Goal: Information Seeking & Learning: Learn about a topic

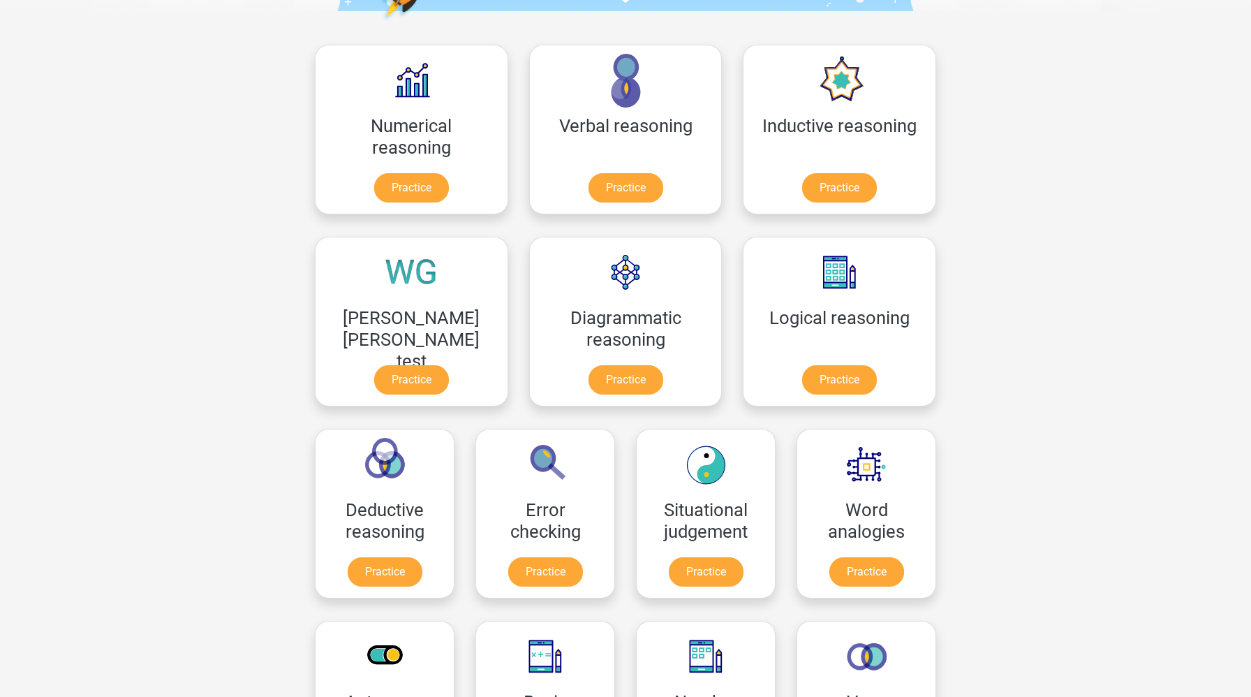
scroll to position [254, 0]
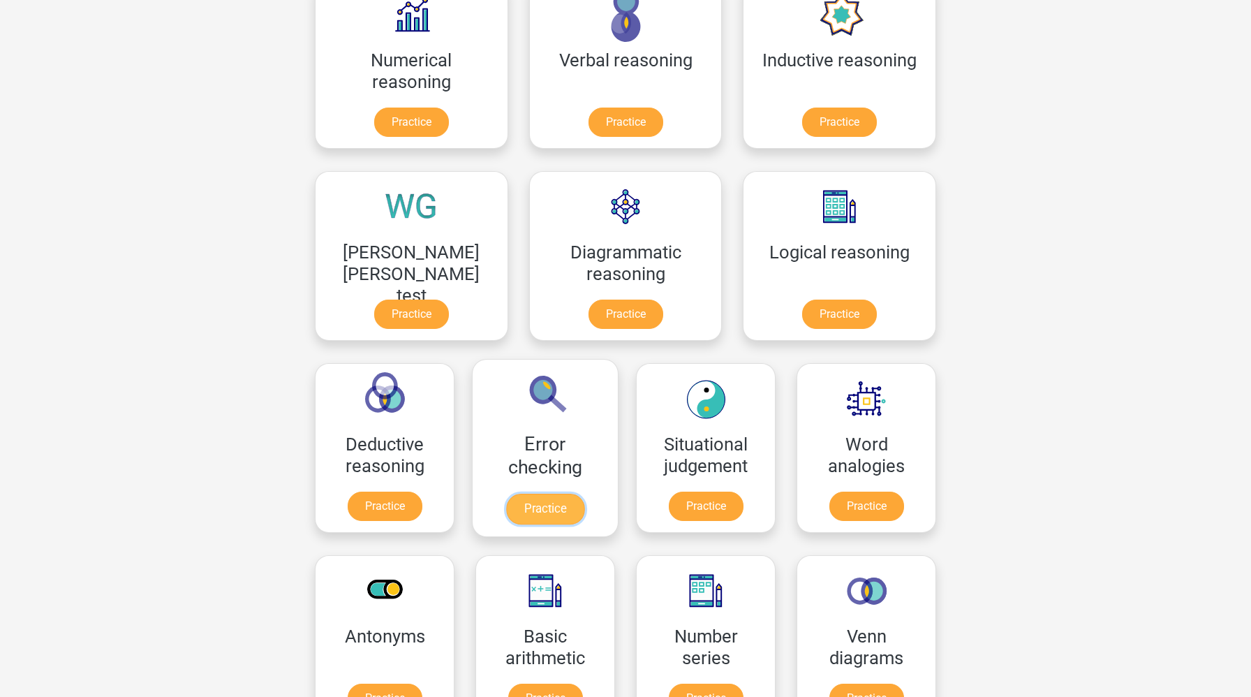
click at [584, 494] on link "Practice" at bounding box center [545, 509] width 78 height 31
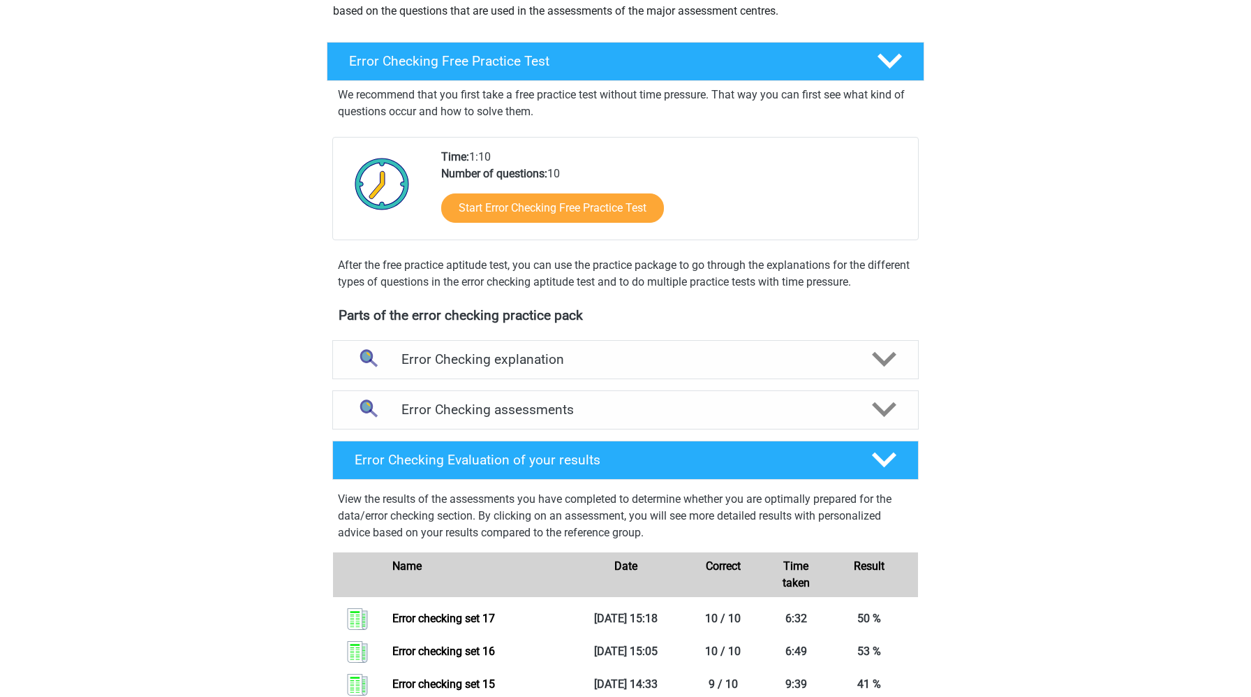
scroll to position [189, 0]
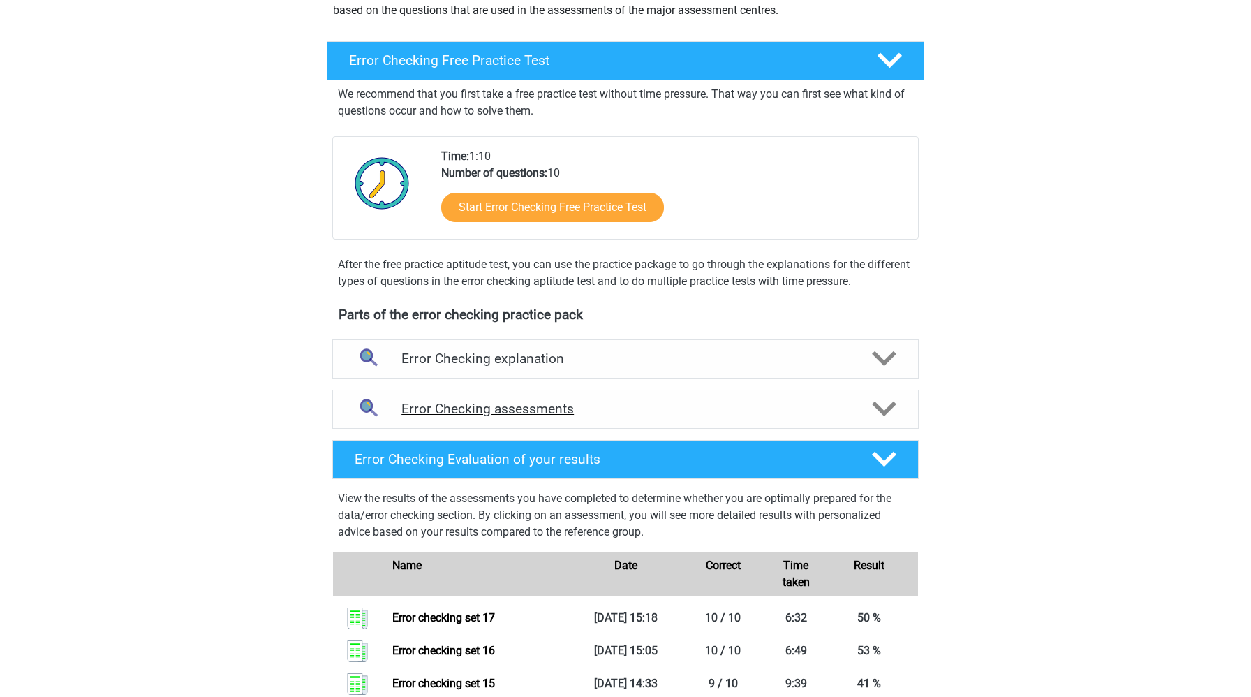
click at [635, 415] on h4 "Error Checking assessments" at bounding box center [626, 409] width 448 height 16
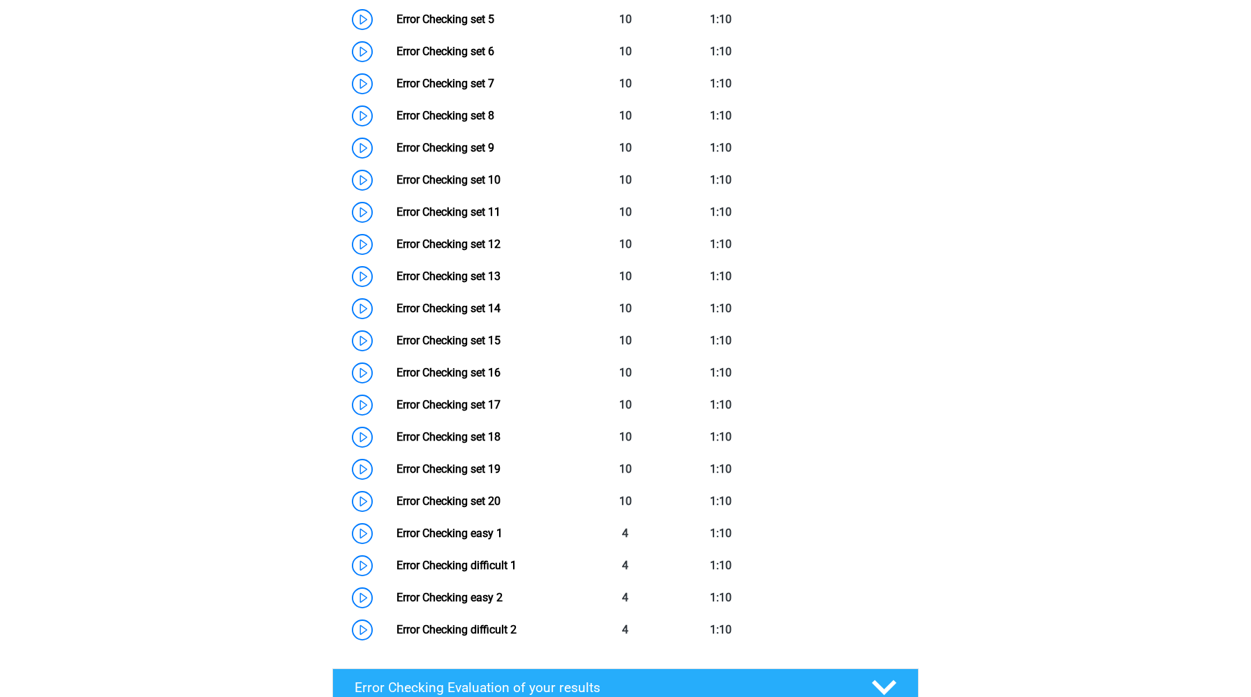
scroll to position [776, 0]
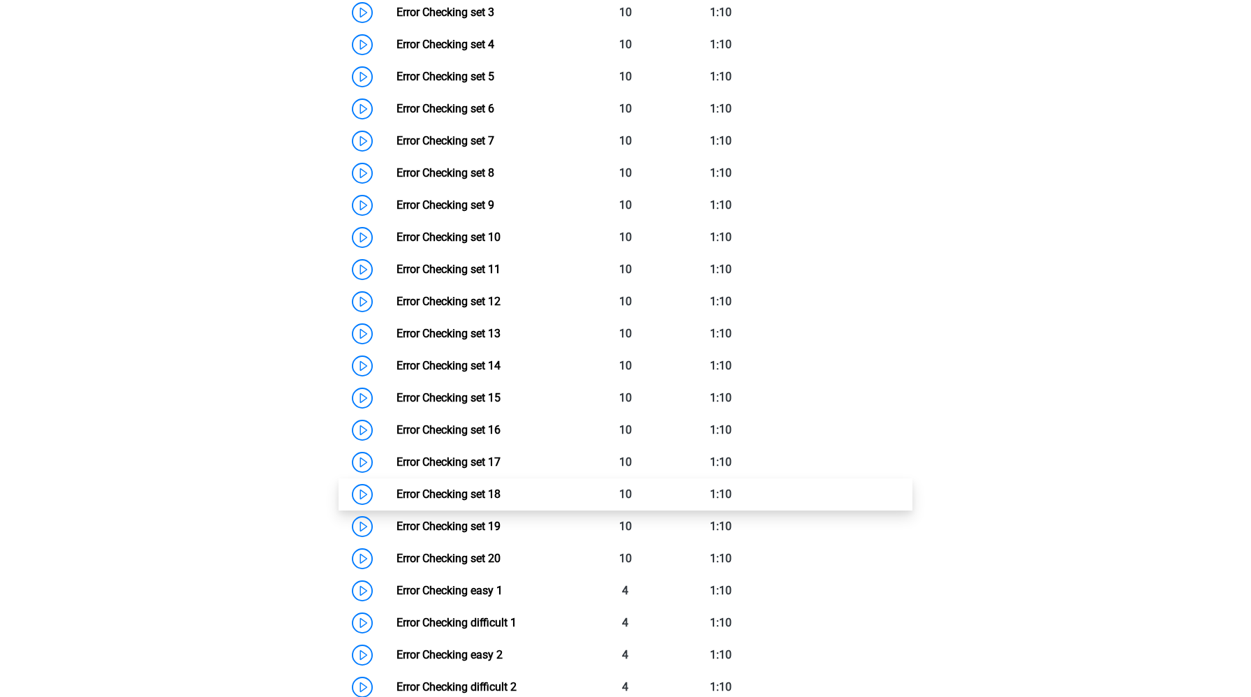
click at [397, 491] on link "Error Checking set 18" at bounding box center [449, 493] width 104 height 13
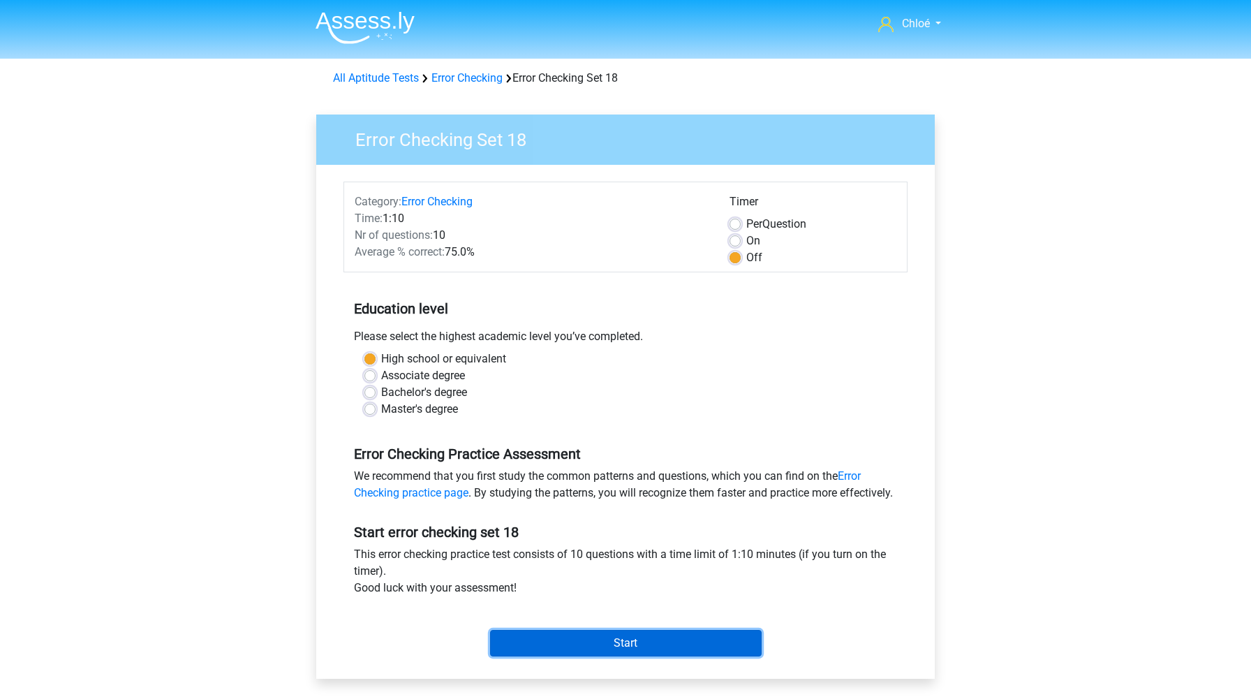
click at [617, 656] on input "Start" at bounding box center [626, 643] width 272 height 27
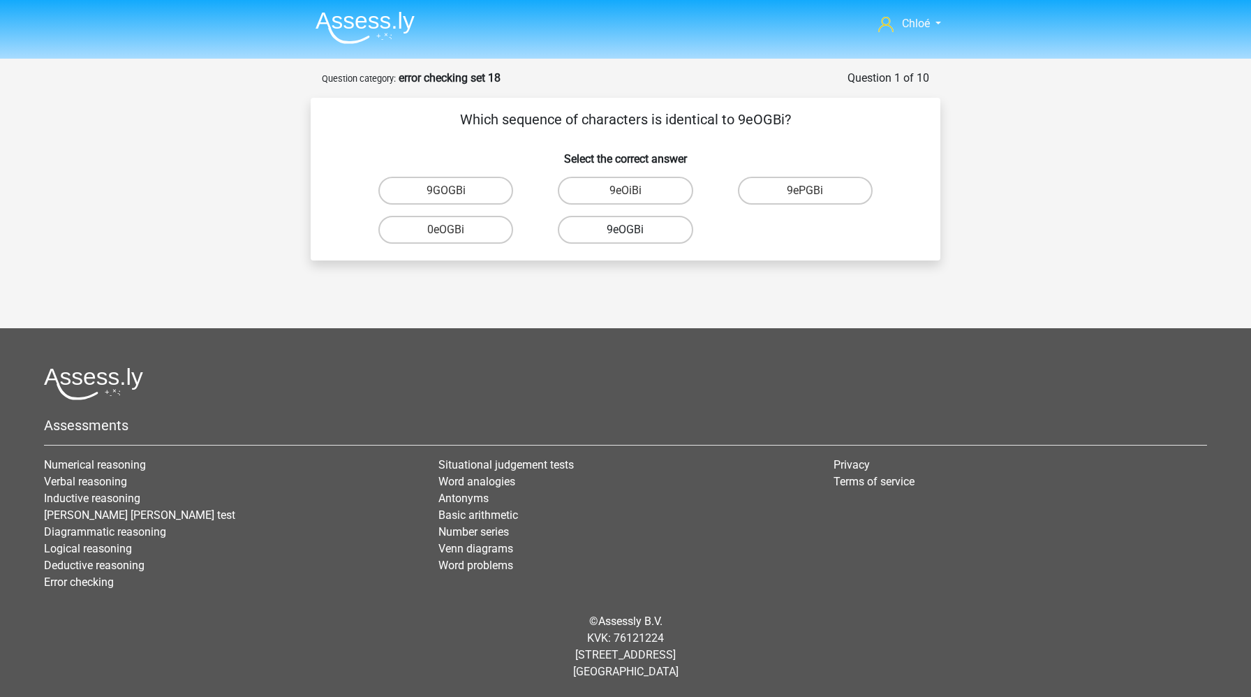
click at [577, 229] on label "9eOGBi" at bounding box center [625, 230] width 135 height 28
click at [626, 230] on input "9eOGBi" at bounding box center [630, 234] width 9 height 9
radio input "true"
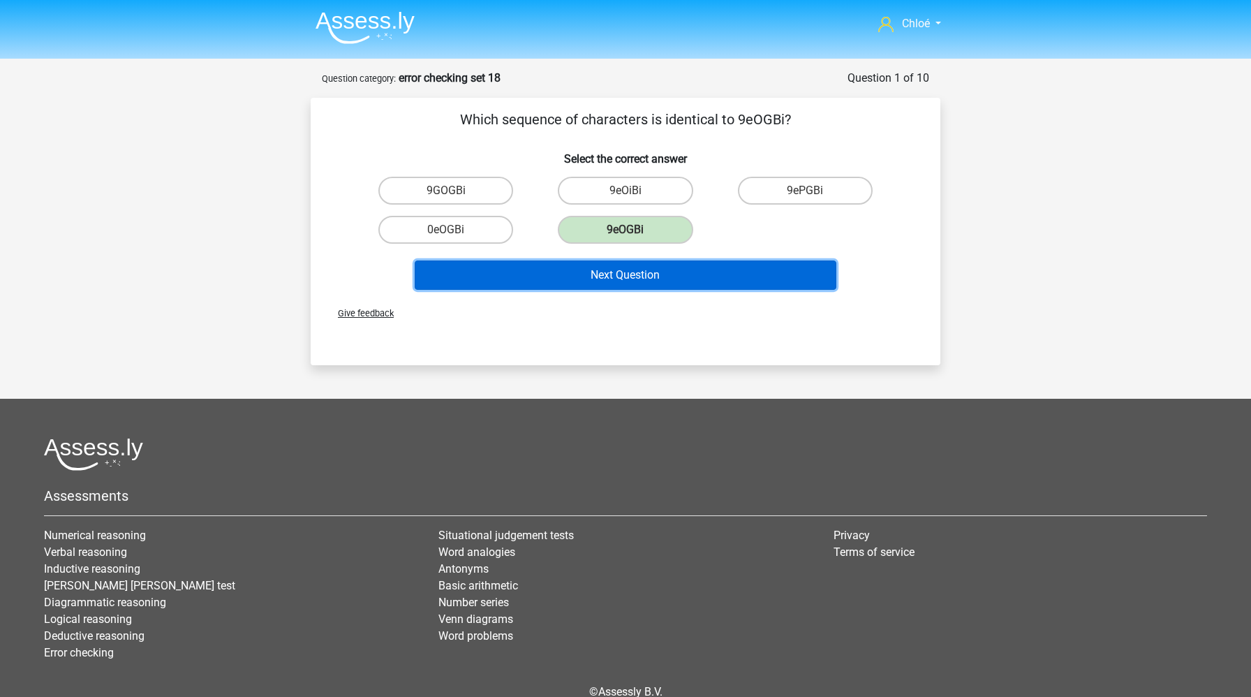
click at [592, 270] on button "Next Question" at bounding box center [626, 274] width 422 height 29
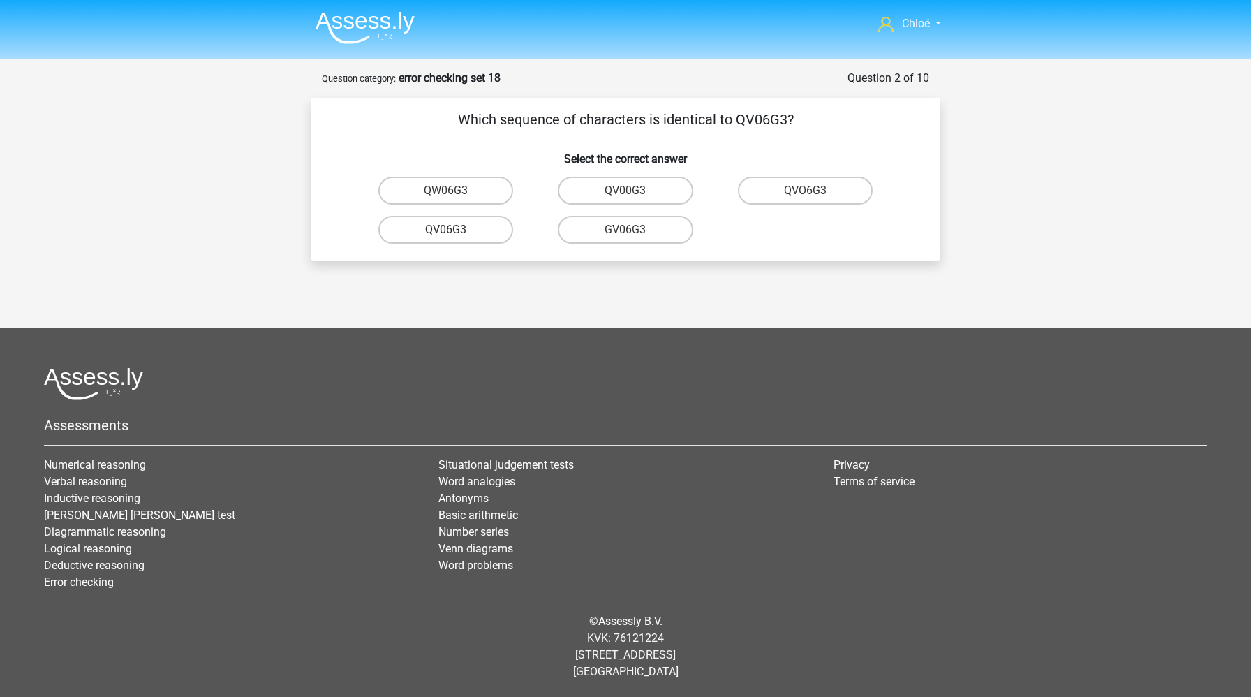
click at [443, 227] on label "QV06G3" at bounding box center [445, 230] width 135 height 28
click at [446, 230] on input "QV06G3" at bounding box center [450, 234] width 9 height 9
radio input "true"
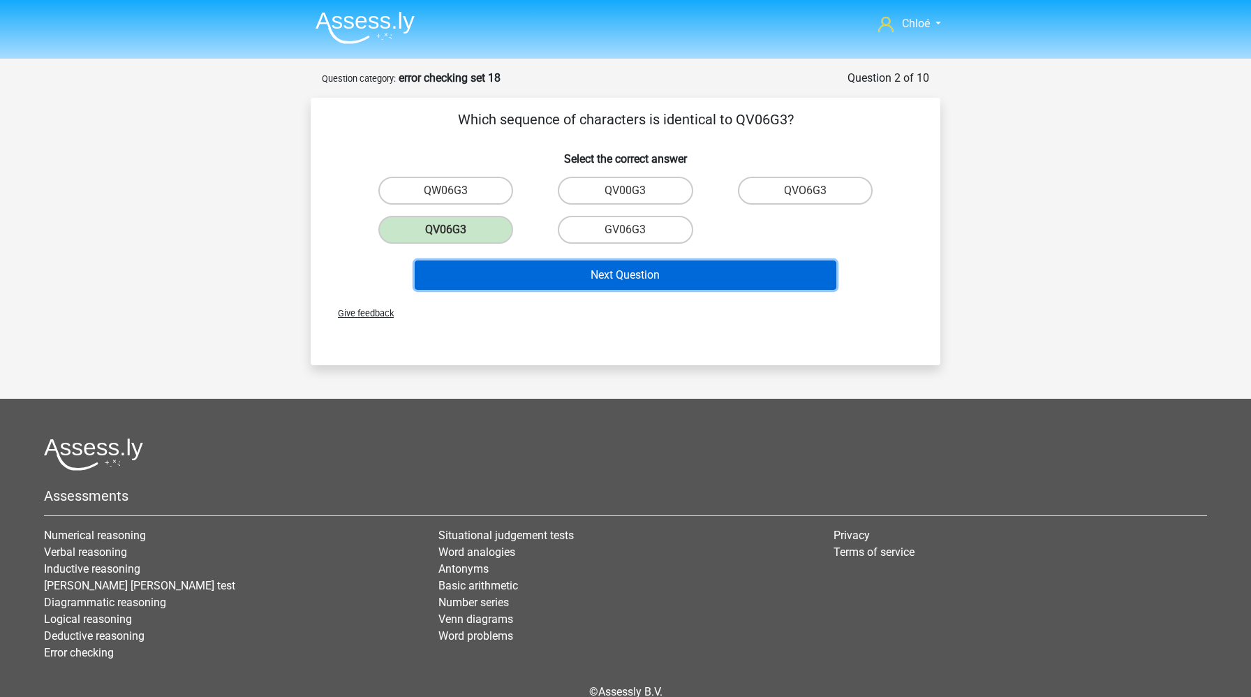
click at [517, 284] on button "Next Question" at bounding box center [626, 274] width 422 height 29
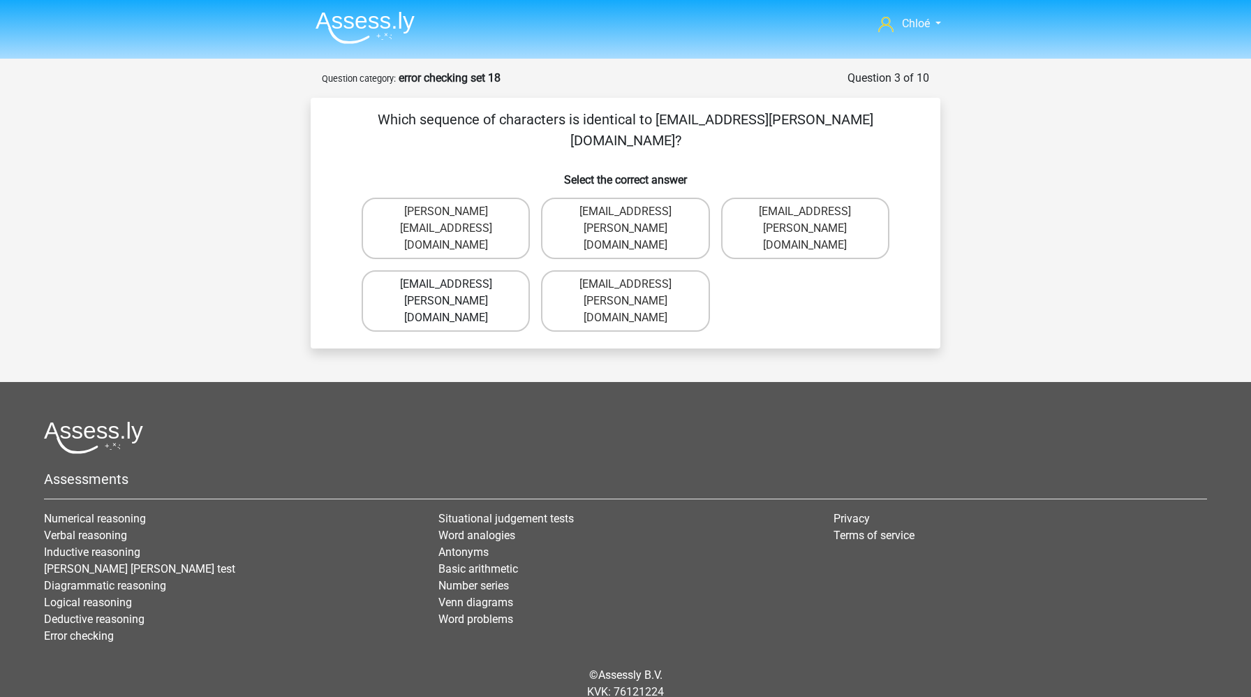
click at [496, 270] on label "Freya-Barker@gmail.com.uk" at bounding box center [446, 300] width 168 height 61
click at [455, 284] on input "Freya-Barker@gmail.com.uk" at bounding box center [450, 288] width 9 height 9
radio input "true"
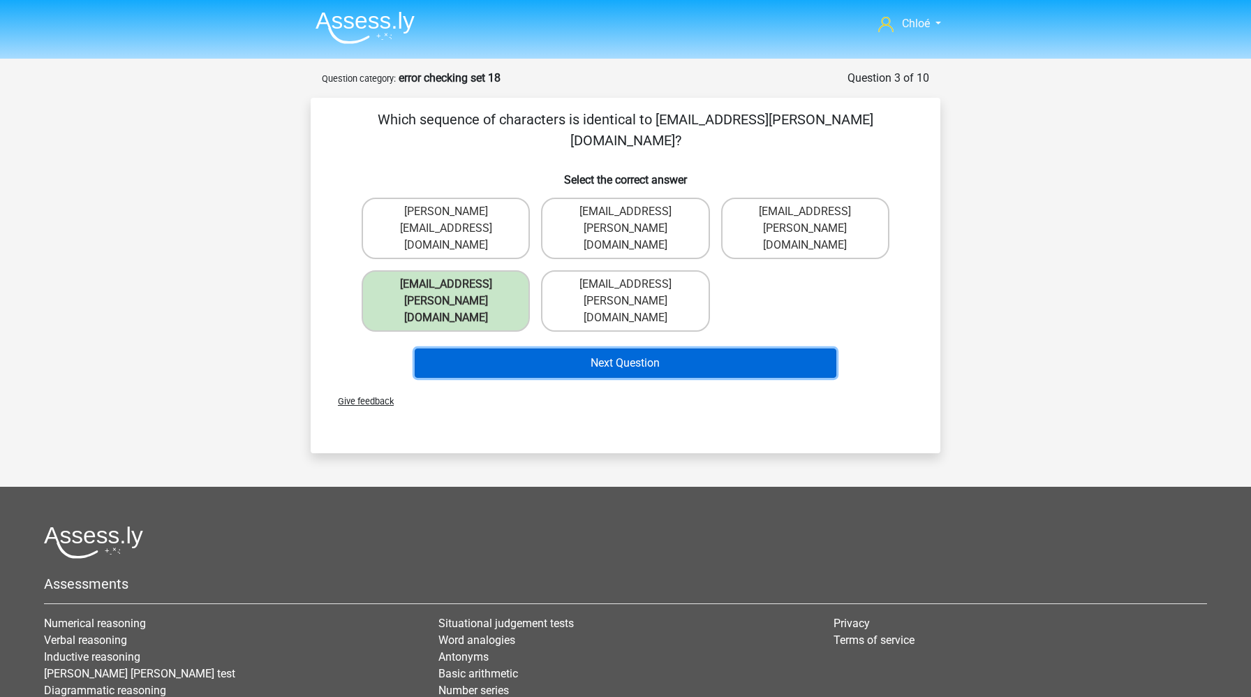
click at [513, 348] on button "Next Question" at bounding box center [626, 362] width 422 height 29
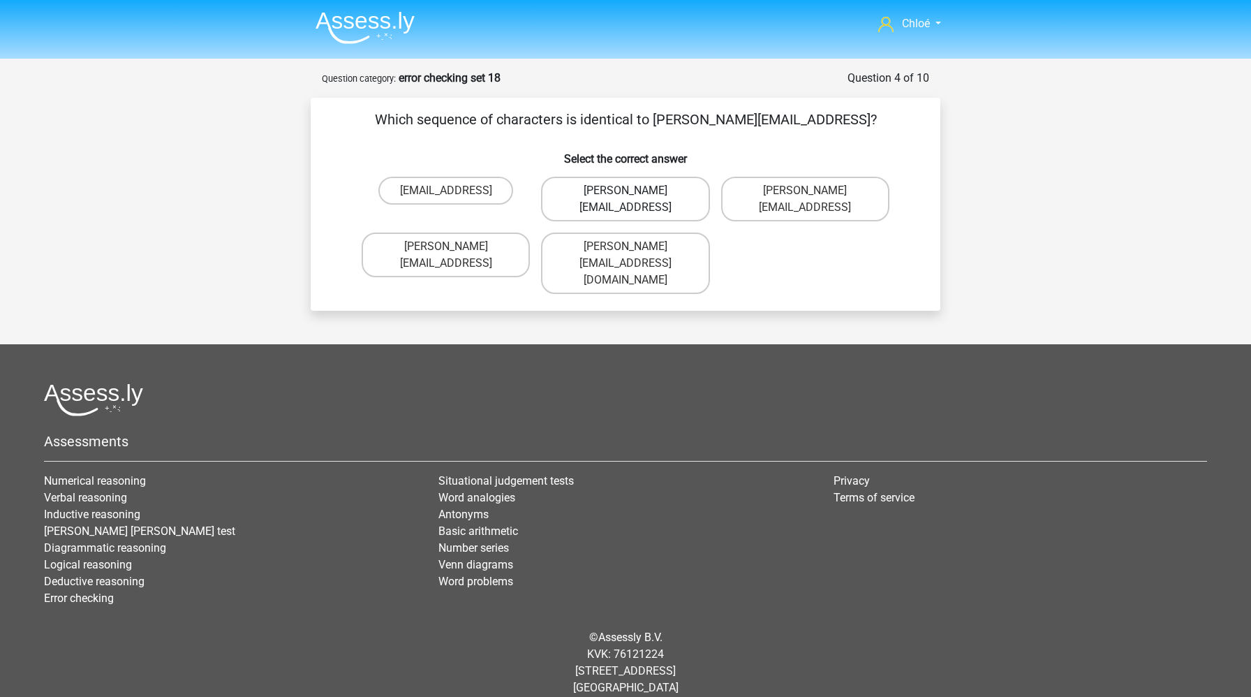
click at [627, 213] on label "William-Livingstone@joinedmail.coo" at bounding box center [625, 199] width 168 height 45
click at [627, 200] on input "William-Livingstone@joinedmail.coo" at bounding box center [630, 195] width 9 height 9
radio input "true"
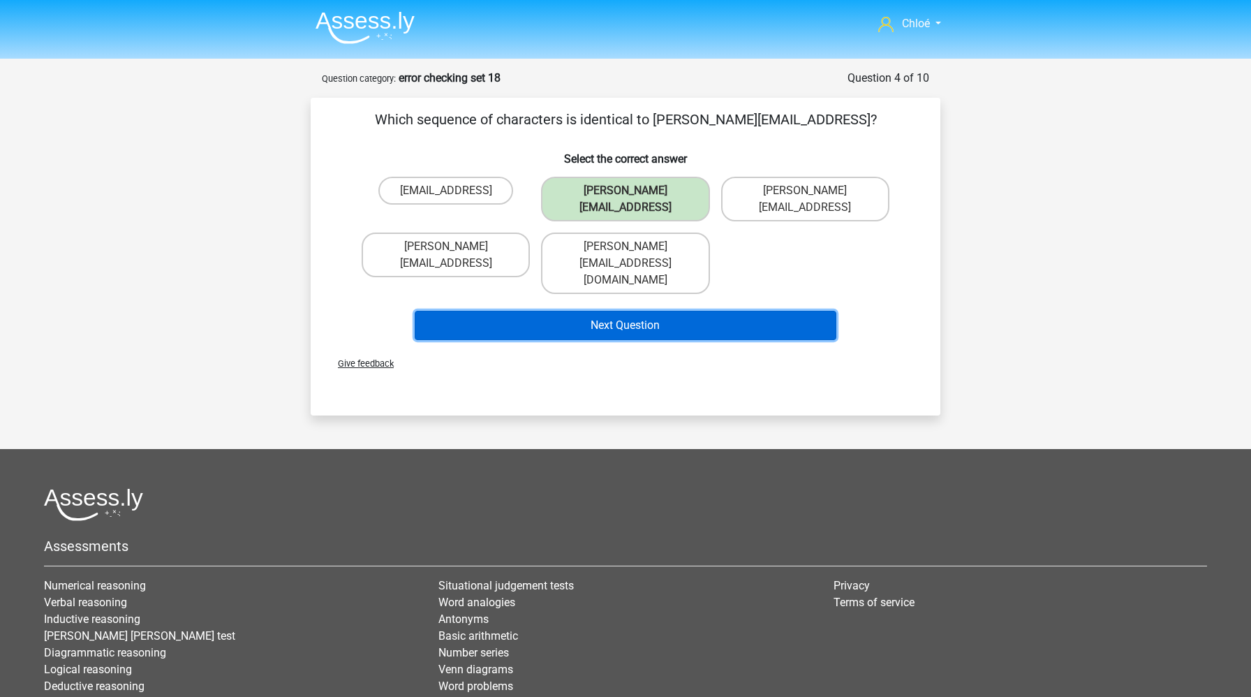
click at [613, 311] on button "Next Question" at bounding box center [626, 325] width 422 height 29
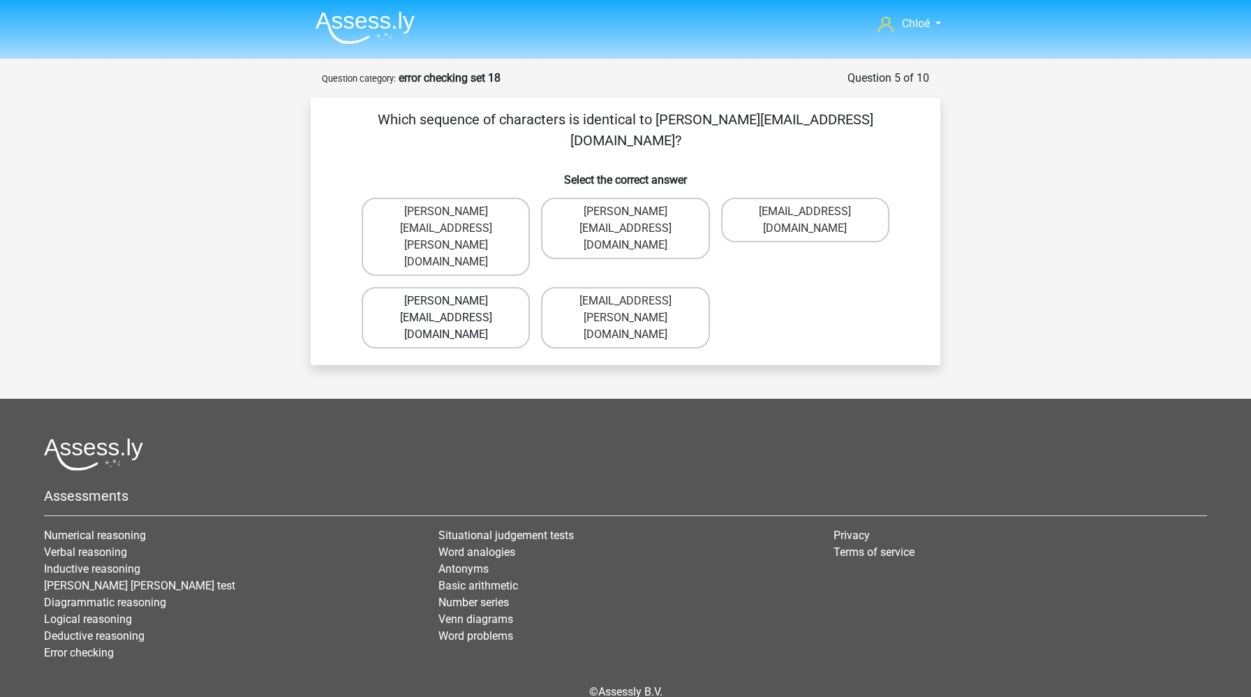
click at [466, 287] on label "Ivy.Wright@joymail.uk.co" at bounding box center [446, 317] width 168 height 61
click at [455, 301] on input "Ivy.Wright@joymail.uk.co" at bounding box center [450, 305] width 9 height 9
radio input "true"
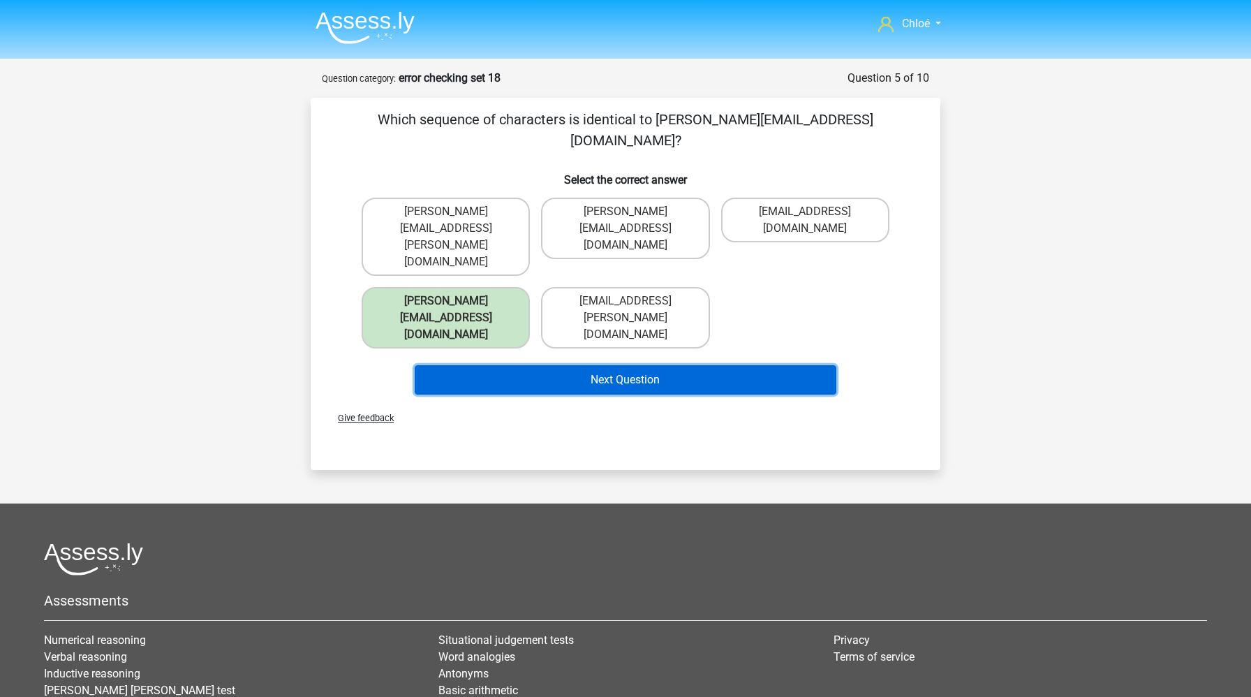
click at [515, 365] on button "Next Question" at bounding box center [626, 379] width 422 height 29
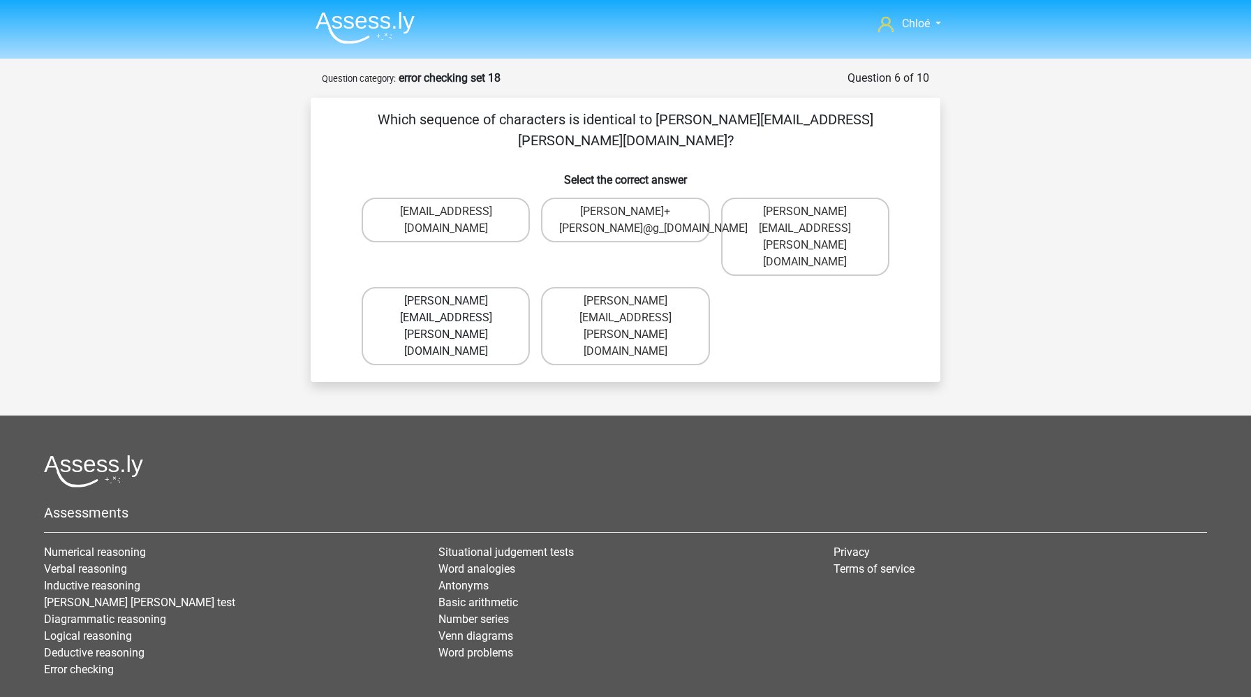
click at [480, 287] on label "Mason+Hall@g-mail.gl" at bounding box center [446, 326] width 168 height 78
click at [455, 301] on input "Mason+Hall@g-mail.gl" at bounding box center [450, 305] width 9 height 9
radio input "true"
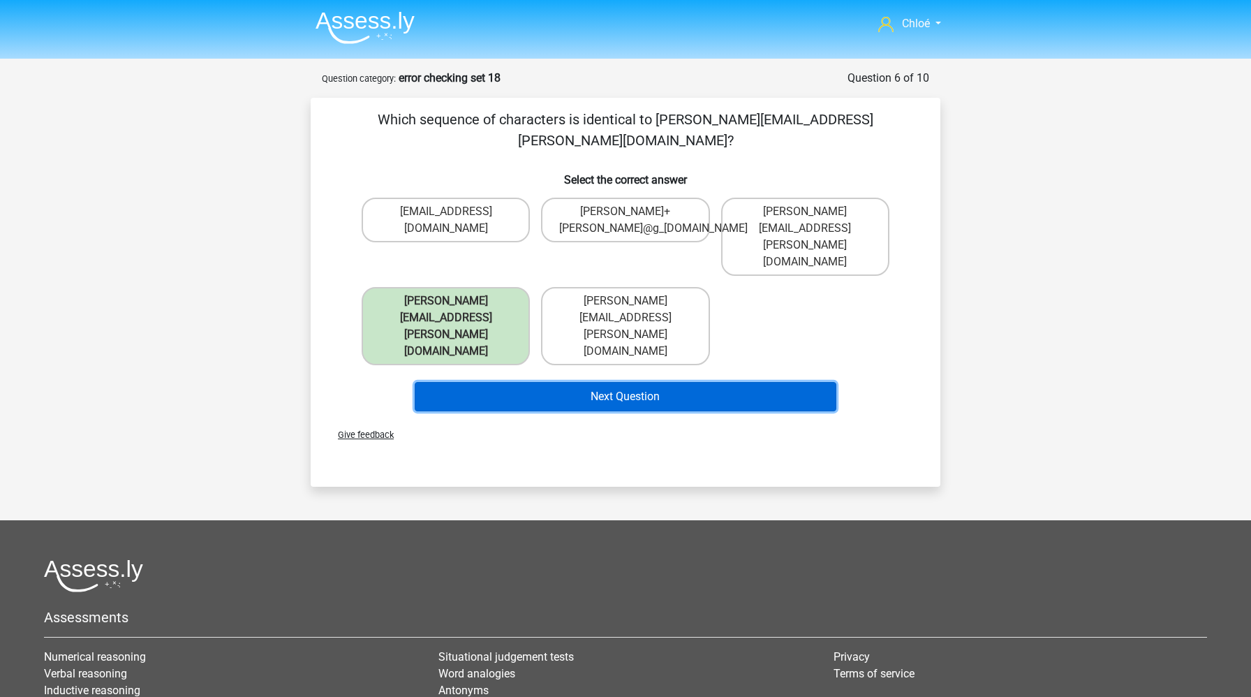
click at [508, 382] on button "Next Question" at bounding box center [626, 396] width 422 height 29
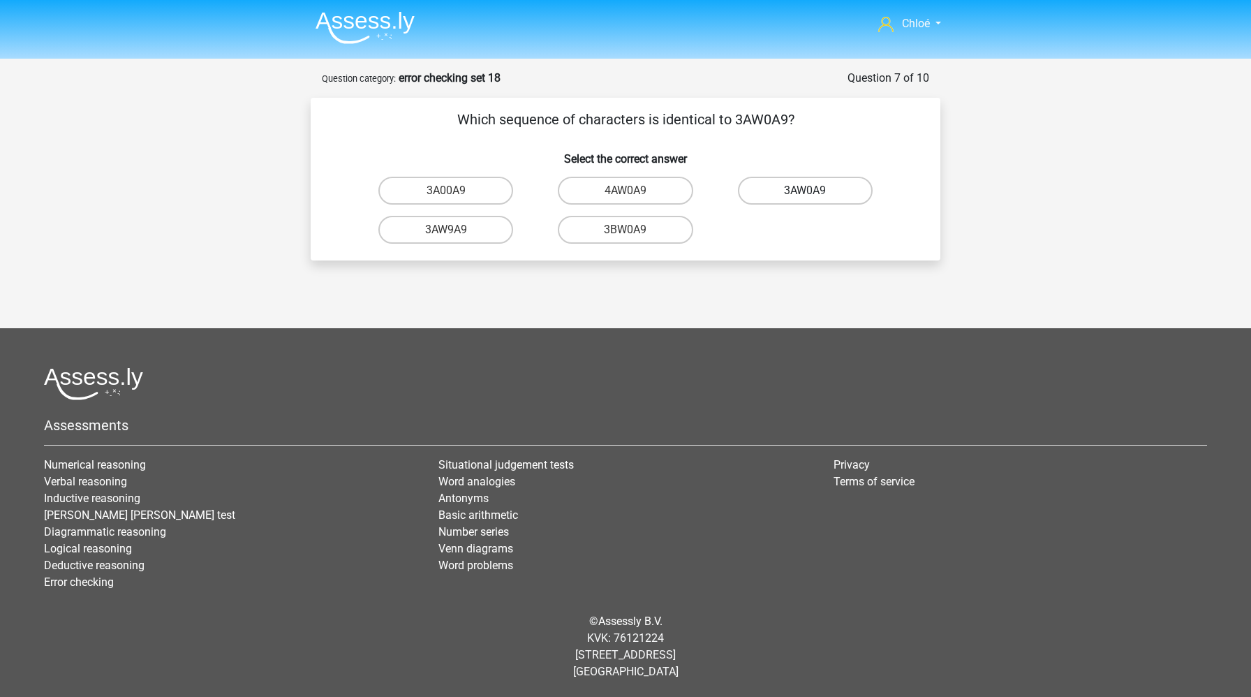
click at [815, 196] on label "3AW0A9" at bounding box center [805, 191] width 135 height 28
click at [814, 196] on input "3AW0A9" at bounding box center [809, 195] width 9 height 9
radio input "true"
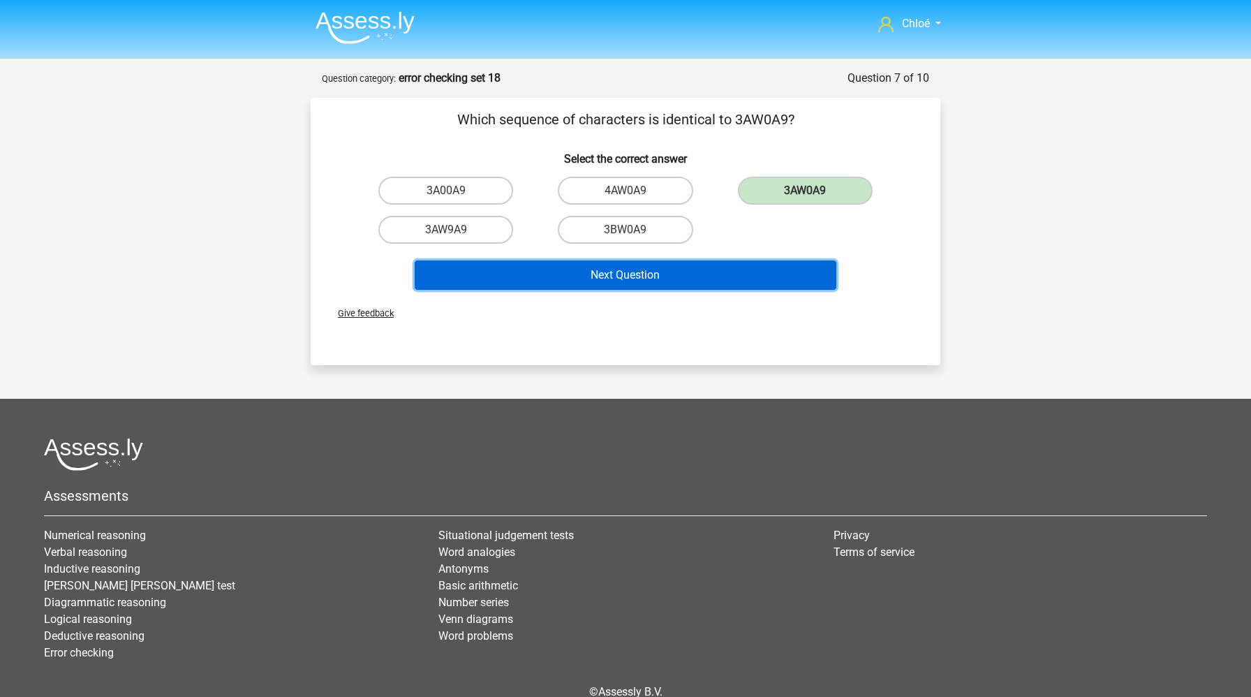
click at [727, 281] on button "Next Question" at bounding box center [626, 274] width 422 height 29
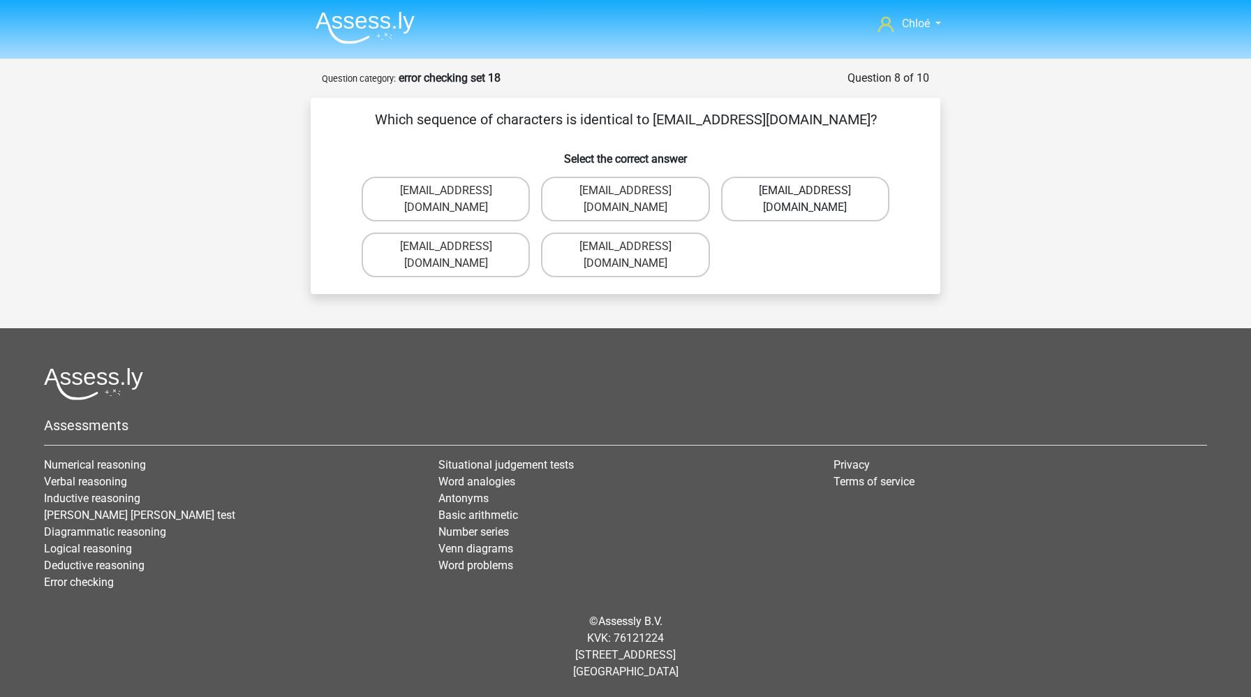
click at [788, 194] on label "Oscar-Vanderbilt@mailme.br" at bounding box center [805, 199] width 168 height 45
click at [805, 194] on input "Oscar-Vanderbilt@mailme.br" at bounding box center [809, 195] width 9 height 9
radio input "true"
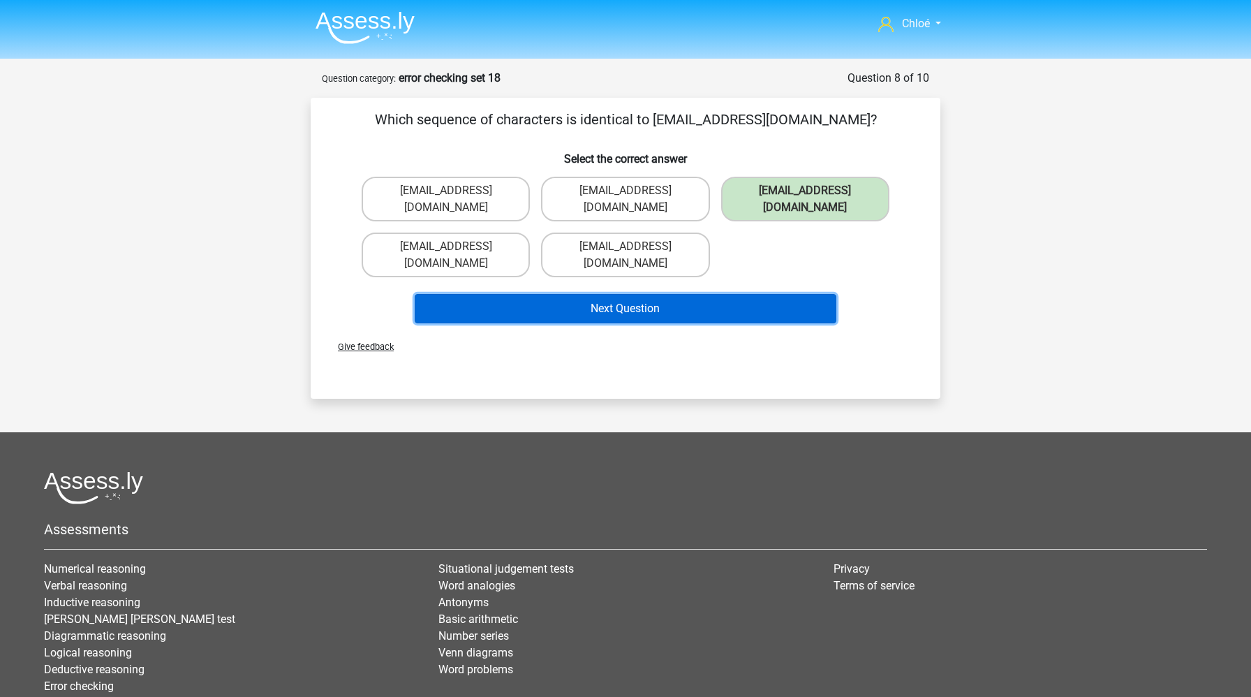
click at [740, 309] on button "Next Question" at bounding box center [626, 308] width 422 height 29
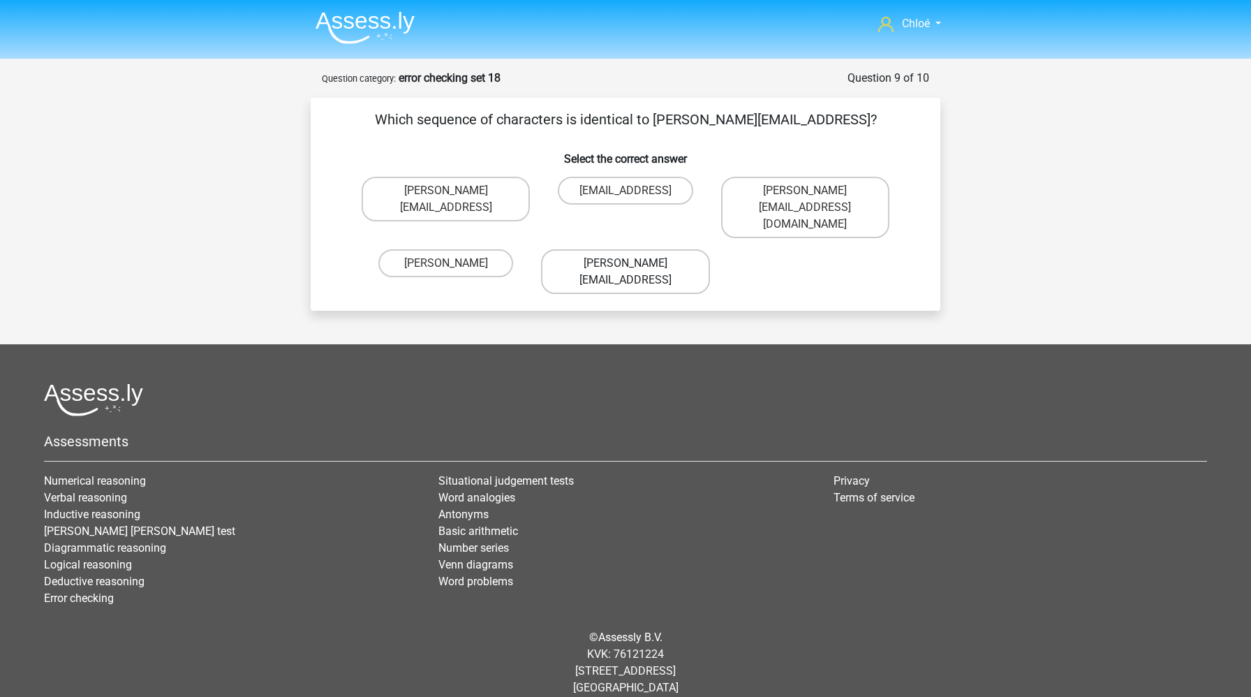
click at [698, 260] on label "Arthur_Vandenbilt@g-mail.coo" at bounding box center [625, 271] width 168 height 45
click at [635, 263] on input "Arthur_Vandenbilt@g-mail.coo" at bounding box center [630, 267] width 9 height 9
radio input "true"
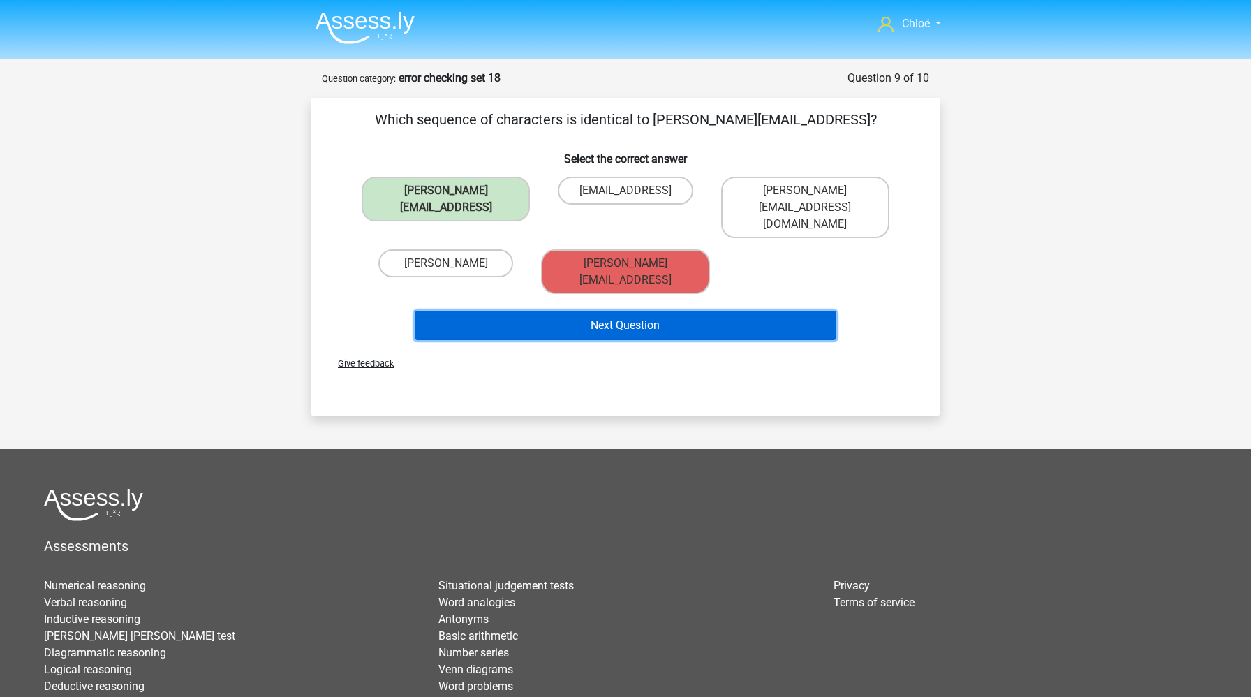
click at [695, 311] on button "Next Question" at bounding box center [626, 325] width 422 height 29
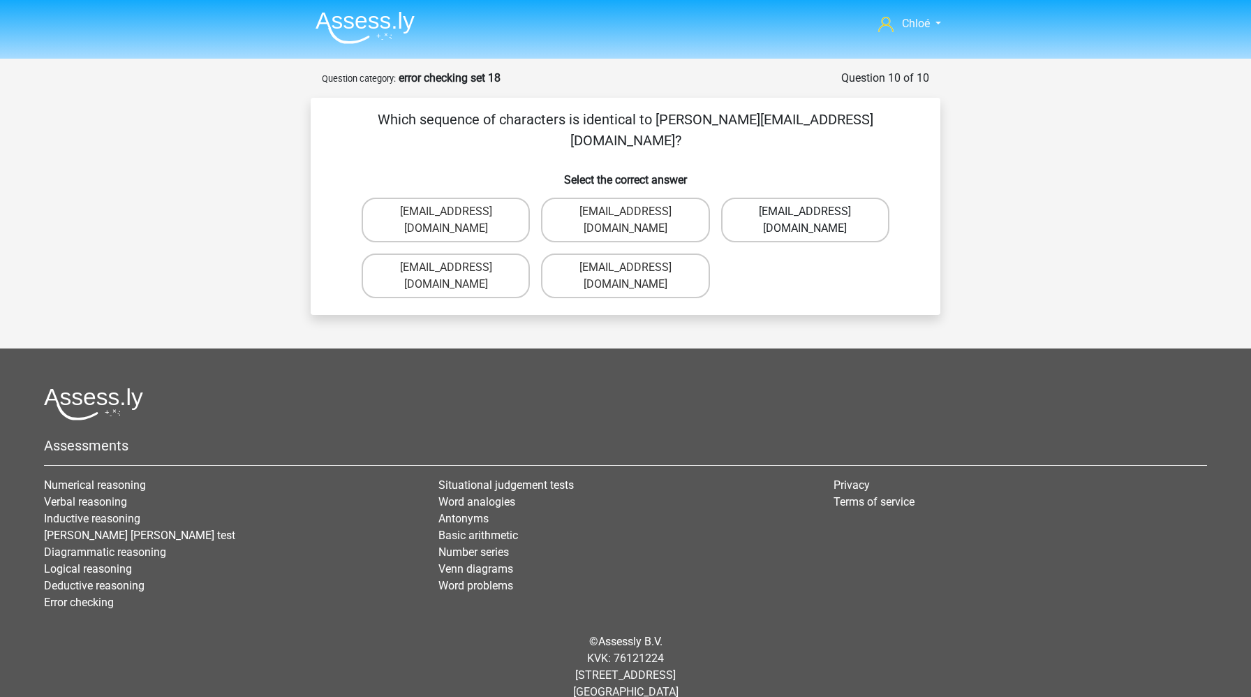
click at [819, 198] on label "Oliver_Hall@hot-mail.uk.co" at bounding box center [805, 220] width 168 height 45
click at [814, 212] on input "Oliver_Hall@hot-mail.uk.co" at bounding box center [809, 216] width 9 height 9
radio input "true"
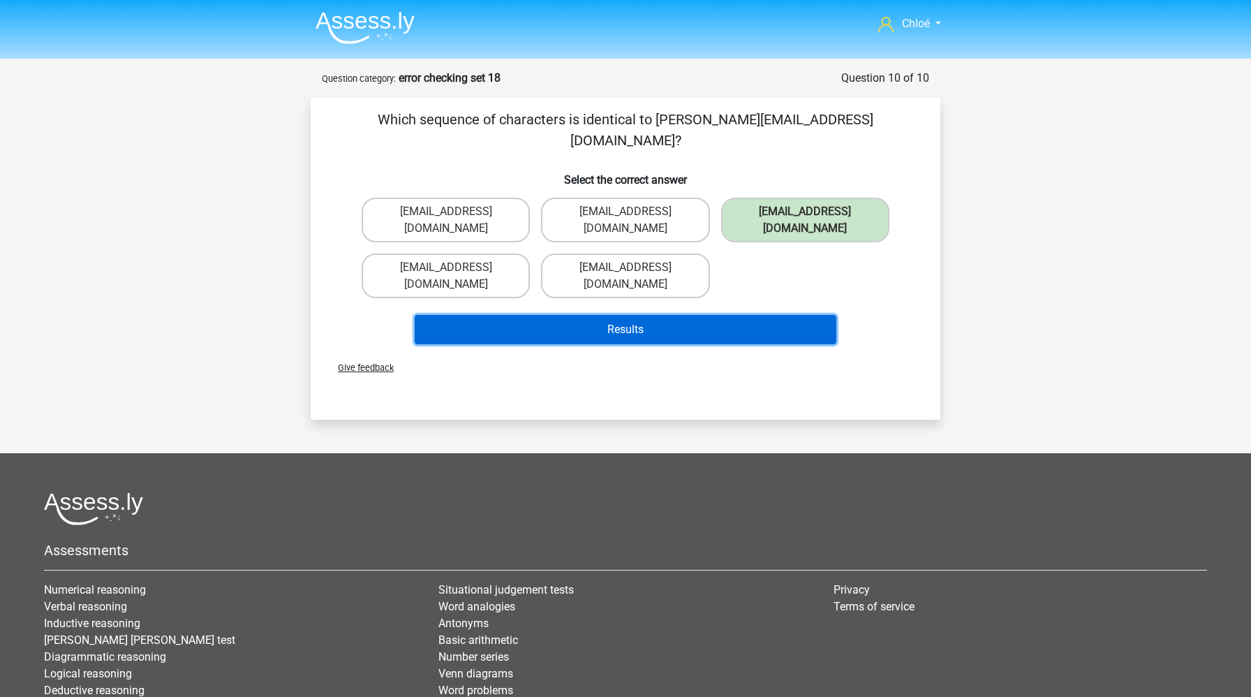
click at [760, 315] on button "Results" at bounding box center [626, 329] width 422 height 29
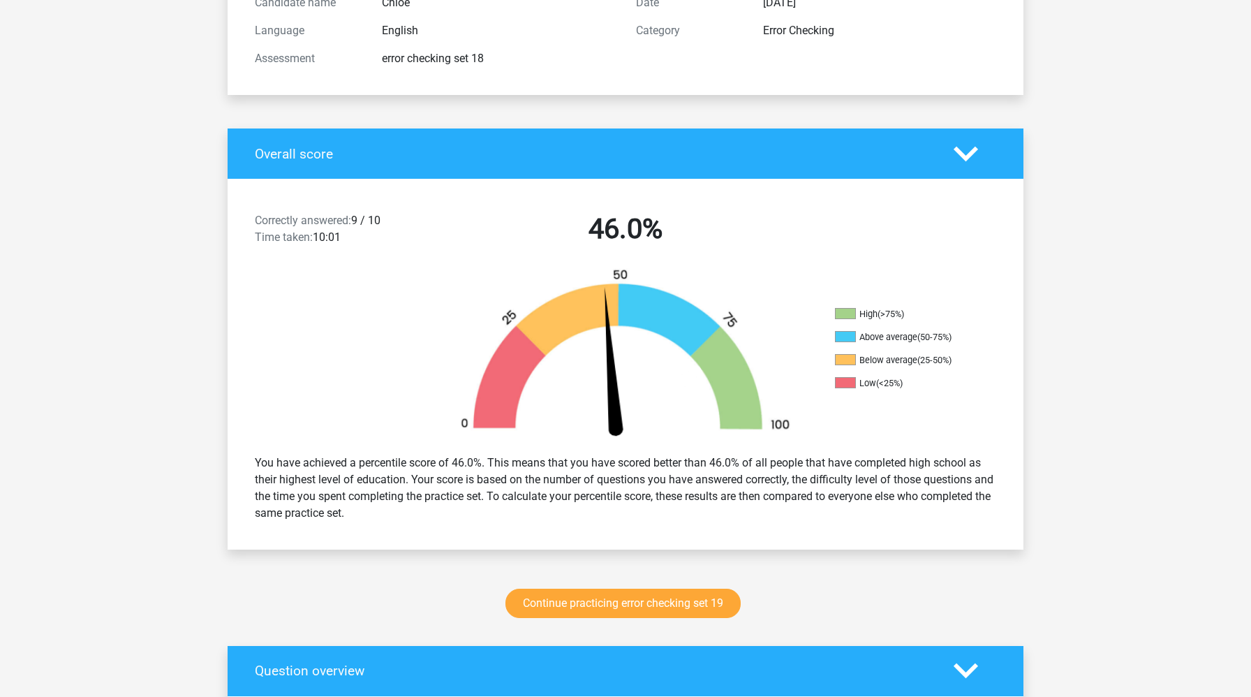
scroll to position [177, 0]
